Goal: Communication & Community: Connect with others

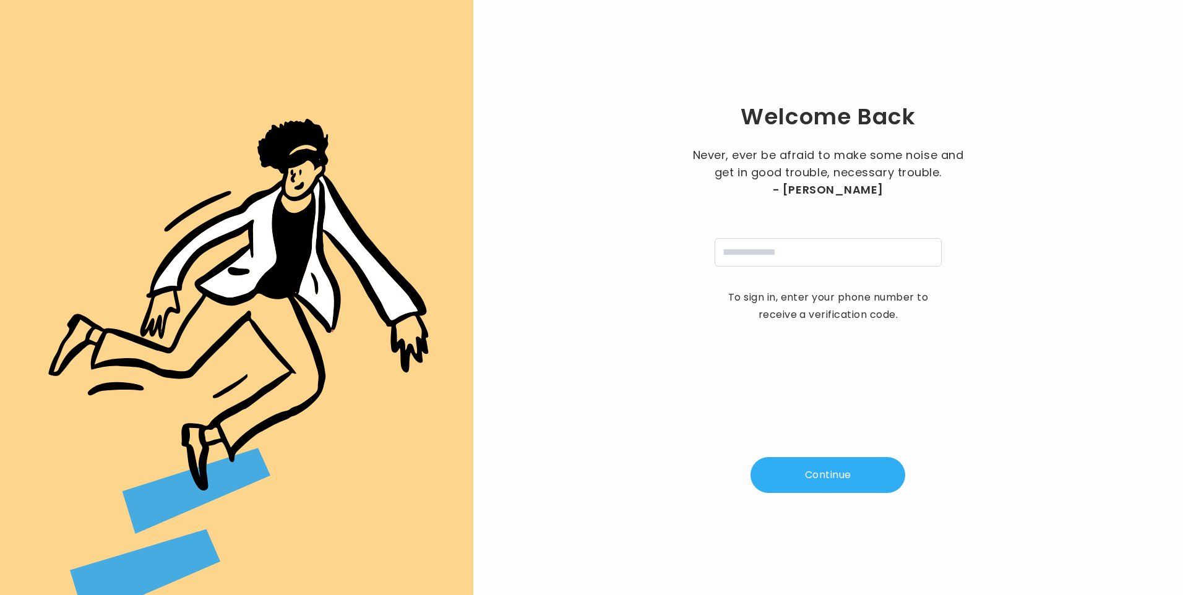
click at [757, 251] on input "tel" at bounding box center [827, 252] width 227 height 28
type input "**********"
click at [829, 480] on button "Continue" at bounding box center [827, 475] width 155 height 36
type input "*"
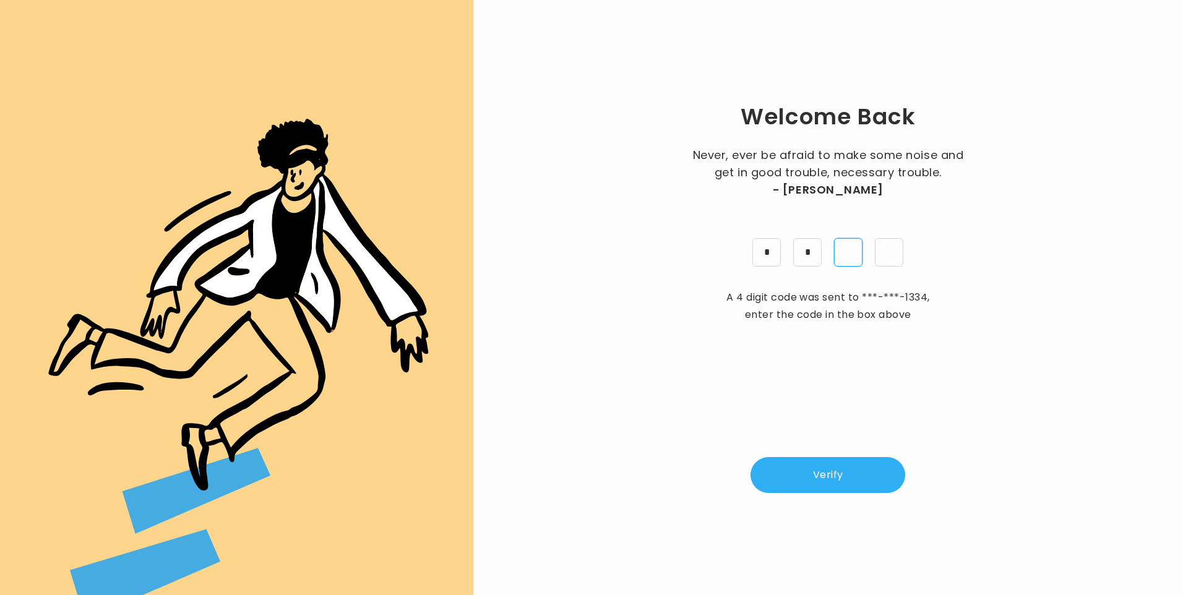
type input "*"
click at [835, 481] on button "Verify" at bounding box center [827, 475] width 155 height 36
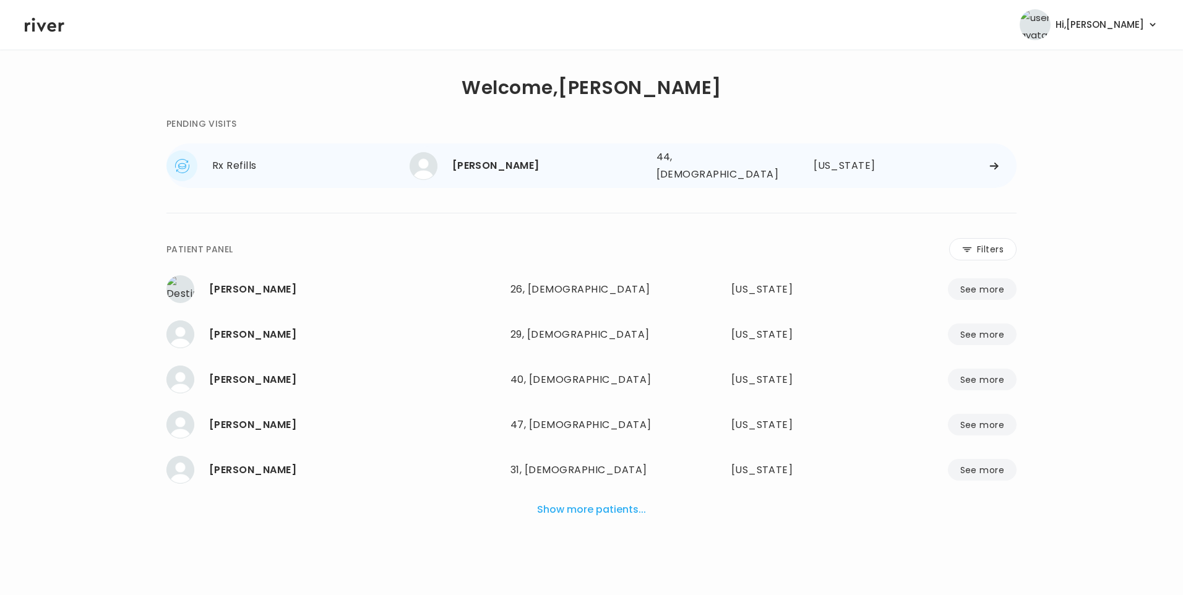
click at [509, 163] on div "[PERSON_NAME]" at bounding box center [549, 165] width 194 height 17
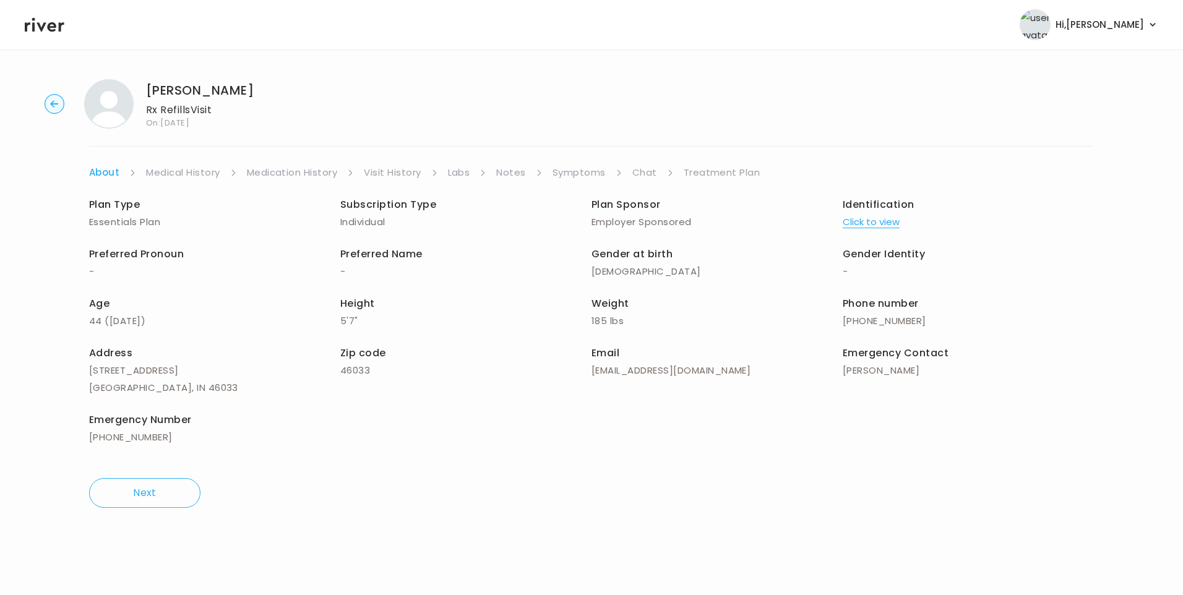
click at [639, 173] on link "Chat" at bounding box center [644, 172] width 25 height 17
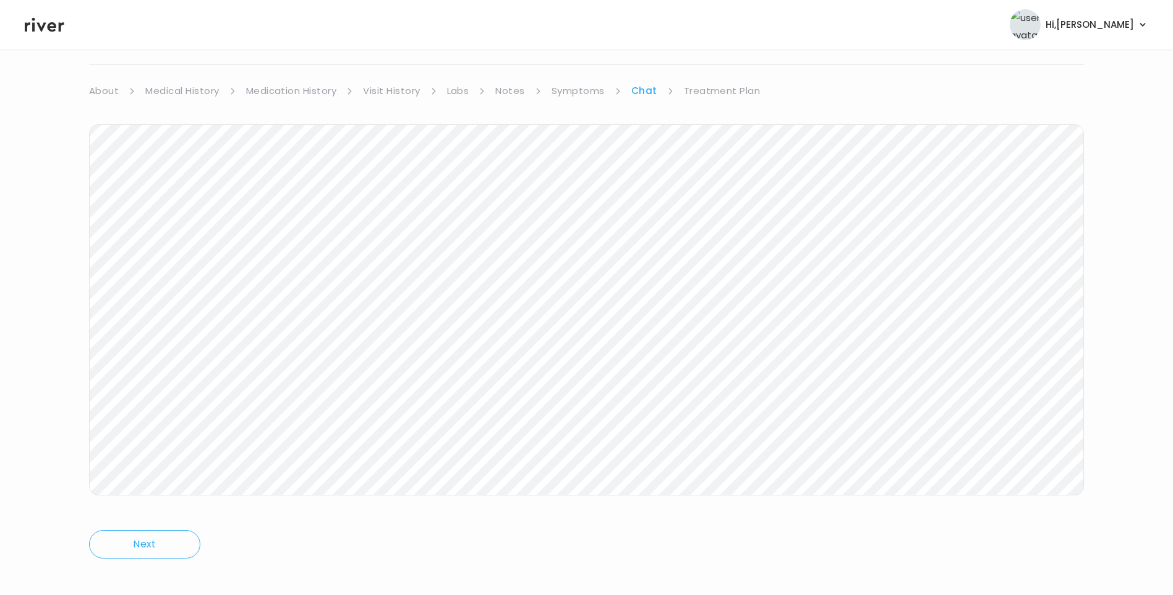
scroll to position [92, 0]
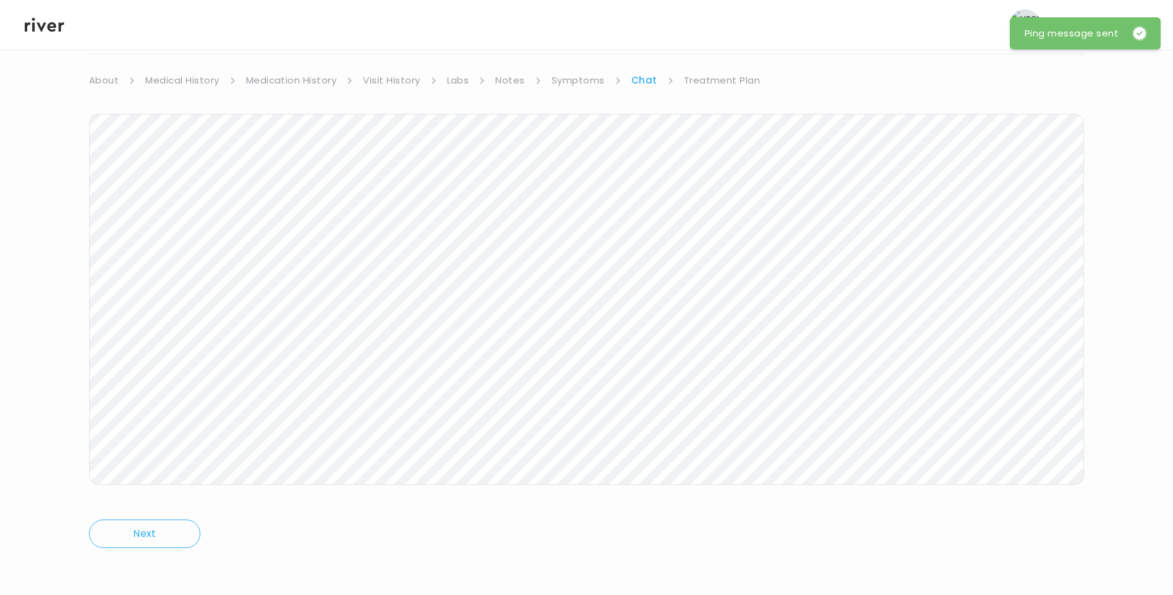
click at [39, 26] on icon at bounding box center [45, 25] width 40 height 14
